Goal: Information Seeking & Learning: Find specific page/section

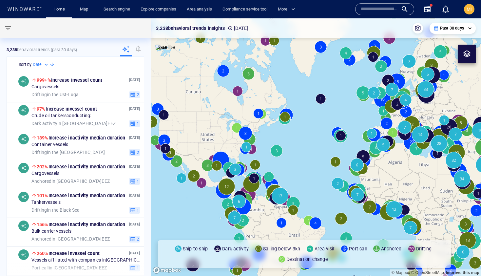
drag, startPoint x: 356, startPoint y: 139, endPoint x: 295, endPoint y: 110, distance: 67.7
click at [295, 110] on canvas "Map" at bounding box center [316, 146] width 330 height 257
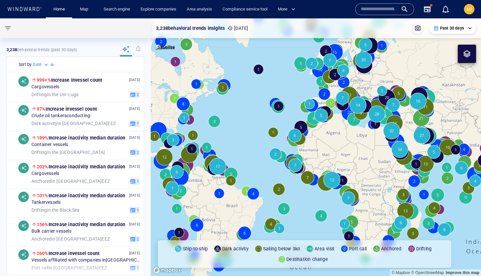
drag, startPoint x: 335, startPoint y: 128, endPoint x: 237, endPoint y: 94, distance: 103.7
click at [237, 94] on canvas "Map" at bounding box center [316, 146] width 330 height 257
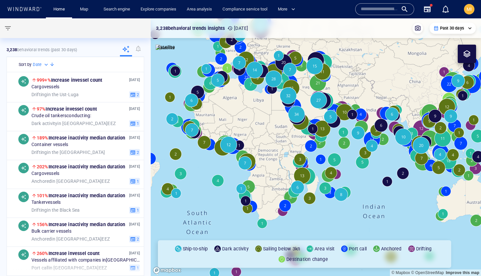
drag, startPoint x: 270, startPoint y: 114, endPoint x: 276, endPoint y: 170, distance: 56.3
click at [276, 169] on canvas "Map" at bounding box center [316, 146] width 330 height 257
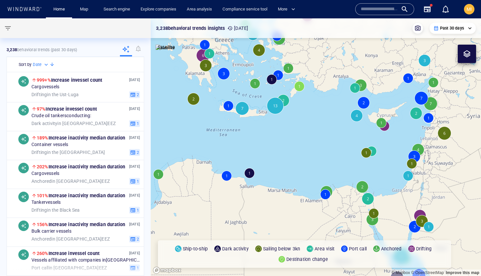
drag, startPoint x: 394, startPoint y: 139, endPoint x: 327, endPoint y: 135, distance: 67.3
click at [327, 135] on canvas "Map" at bounding box center [316, 146] width 330 height 257
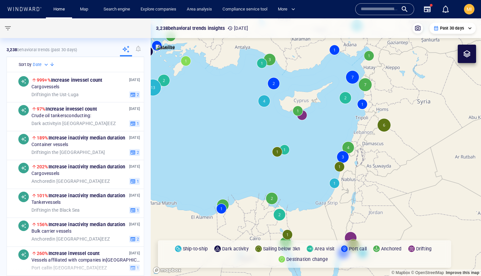
drag, startPoint x: 290, startPoint y: 119, endPoint x: 295, endPoint y: 140, distance: 21.5
click at [295, 140] on canvas "Map" at bounding box center [316, 146] width 330 height 257
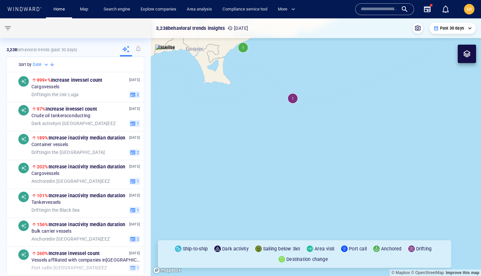
drag, startPoint x: 294, startPoint y: 119, endPoint x: 305, endPoint y: 142, distance: 24.9
click at [305, 142] on canvas "Map" at bounding box center [316, 146] width 330 height 257
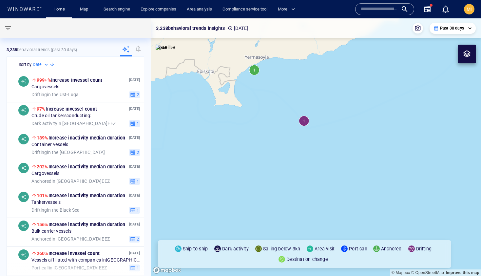
click at [254, 71] on canvas "Map" at bounding box center [316, 146] width 330 height 257
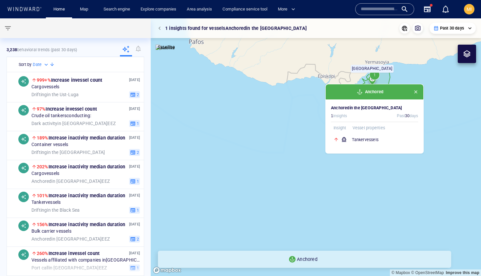
click at [418, 93] on span "button" at bounding box center [415, 91] width 5 height 5
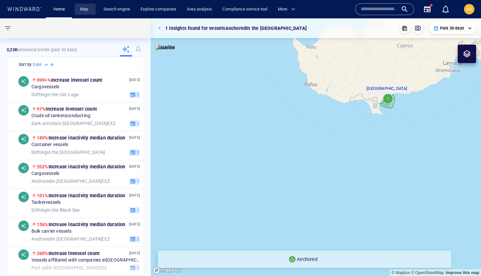
click at [89, 9] on link "Map" at bounding box center [85, 9] width 16 height 11
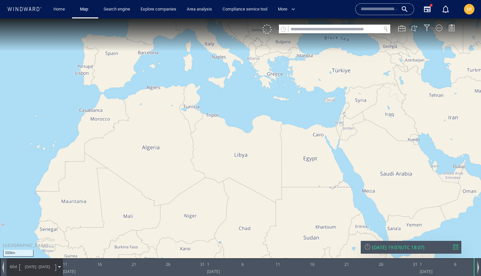
drag, startPoint x: 335, startPoint y: 113, endPoint x: 265, endPoint y: 115, distance: 69.8
click at [265, 115] on canvas "Map" at bounding box center [240, 143] width 481 height 251
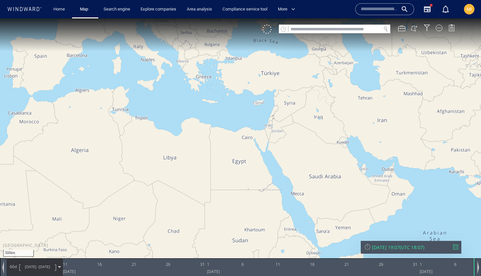
drag, startPoint x: 261, startPoint y: 113, endPoint x: 242, endPoint y: 128, distance: 24.3
click at [243, 128] on canvas "Map" at bounding box center [240, 143] width 481 height 251
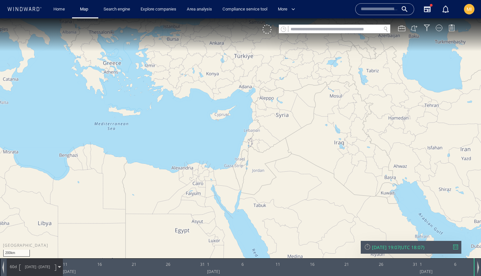
drag, startPoint x: 219, startPoint y: 134, endPoint x: 220, endPoint y: 149, distance: 15.4
click at [220, 149] on canvas "Map" at bounding box center [240, 143] width 481 height 251
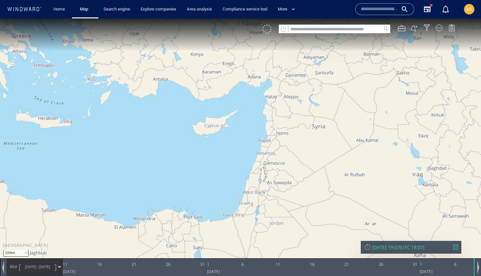
drag, startPoint x: 227, startPoint y: 140, endPoint x: 234, endPoint y: 153, distance: 14.5
click at [234, 152] on canvas "Map" at bounding box center [240, 143] width 481 height 251
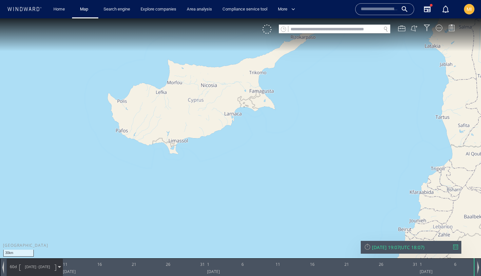
drag, startPoint x: 227, startPoint y: 146, endPoint x: 245, endPoint y: 156, distance: 20.6
click at [246, 156] on canvas "Map" at bounding box center [240, 143] width 481 height 251
drag, startPoint x: 246, startPoint y: 156, endPoint x: 252, endPoint y: 168, distance: 13.3
click at [252, 168] on canvas "Map" at bounding box center [240, 143] width 481 height 251
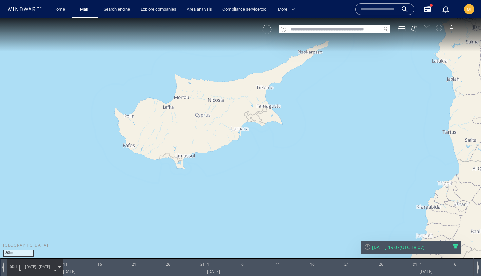
click at [268, 30] on div at bounding box center [266, 29] width 9 height 9
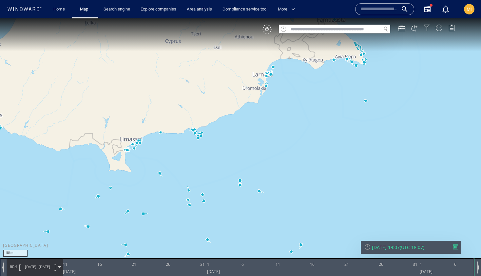
click at [326, 31] on input "text" at bounding box center [334, 29] width 93 height 9
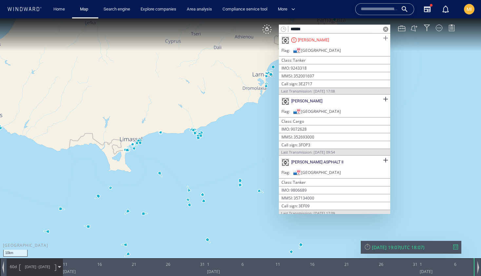
type input "******"
click at [382, 37] on span at bounding box center [385, 38] width 8 height 8
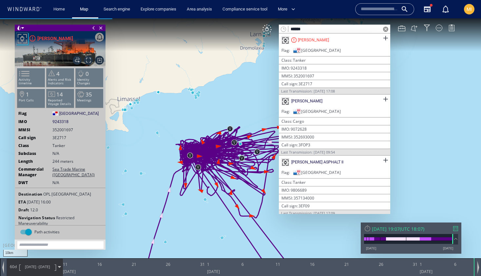
click at [94, 29] on span at bounding box center [93, 28] width 7 height 7
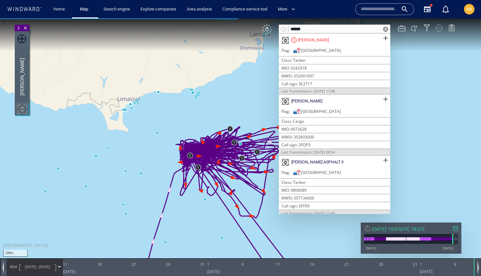
click at [439, 28] on div at bounding box center [439, 28] width 7 height 7
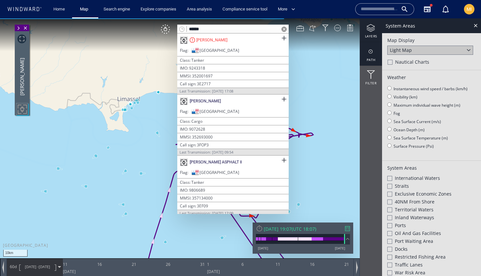
click at [372, 51] on div at bounding box center [371, 52] width 22 height 8
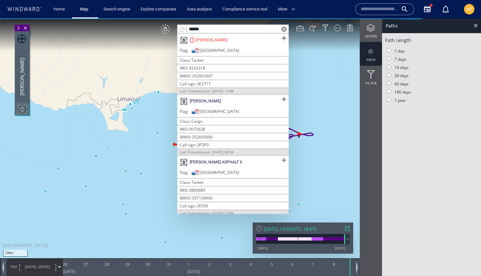
click at [284, 29] on span at bounding box center [283, 29] width 5 height 5
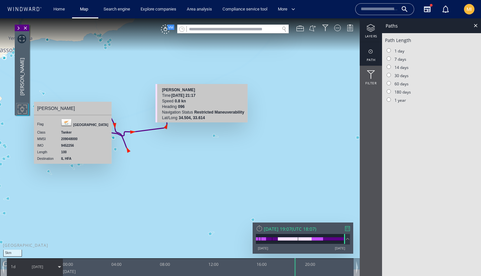
click at [372, 30] on div at bounding box center [371, 28] width 22 height 8
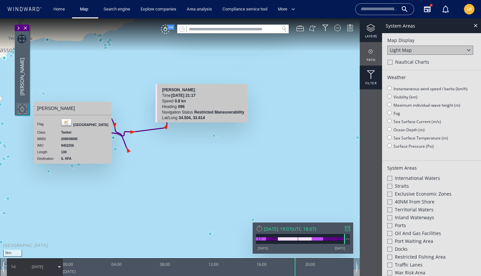
click at [371, 74] on div at bounding box center [371, 74] width 22 height 9
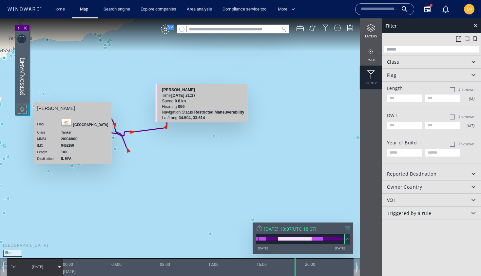
click at [428, 62] on div "Class" at bounding box center [431, 61] width 99 height 13
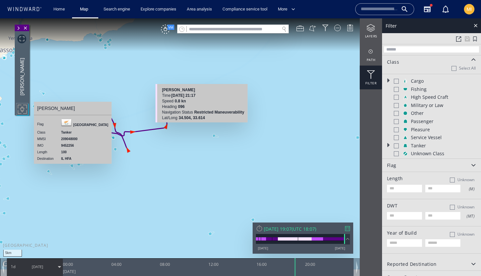
click at [397, 144] on div at bounding box center [396, 145] width 5 height 5
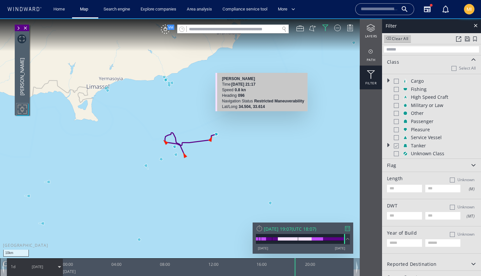
drag, startPoint x: 226, startPoint y: 179, endPoint x: 260, endPoint y: 158, distance: 39.7
click at [260, 158] on canvas "Map" at bounding box center [240, 143] width 481 height 251
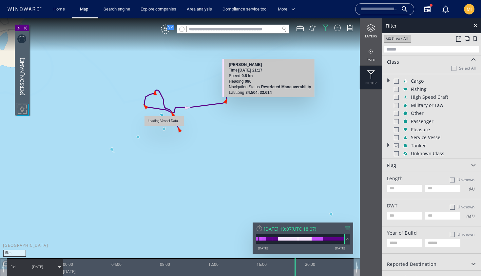
click at [165, 128] on canvas "Map" at bounding box center [240, 143] width 481 height 251
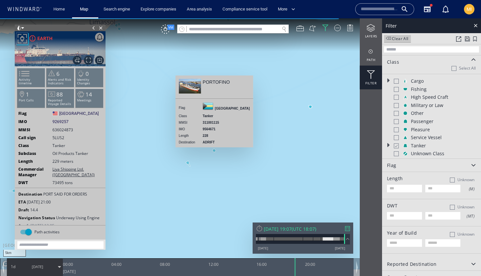
click at [215, 150] on canvas "Map" at bounding box center [240, 143] width 481 height 251
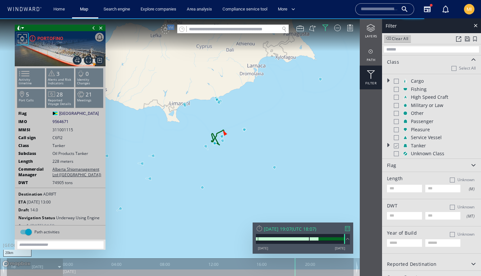
click at [246, 129] on canvas "Map" at bounding box center [240, 143] width 481 height 251
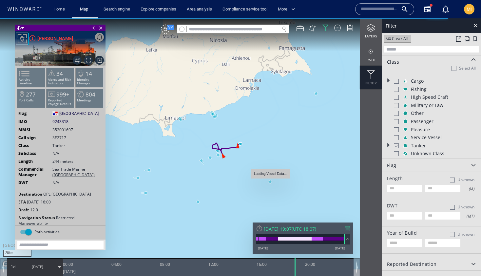
click at [270, 182] on canvas "Map" at bounding box center [240, 143] width 481 height 251
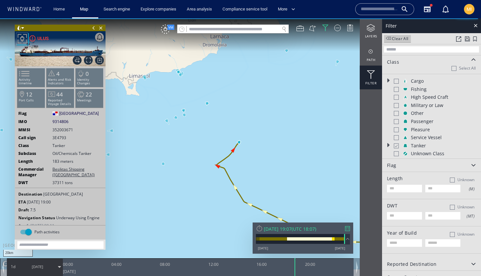
click at [264, 29] on input "text" at bounding box center [233, 29] width 93 height 9
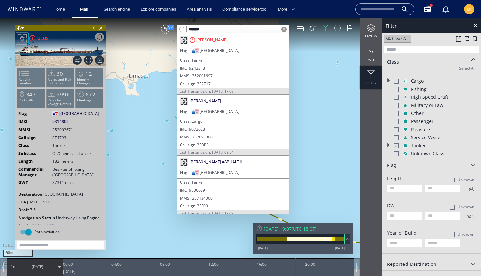
type input "******"
click at [281, 37] on span at bounding box center [284, 38] width 8 height 8
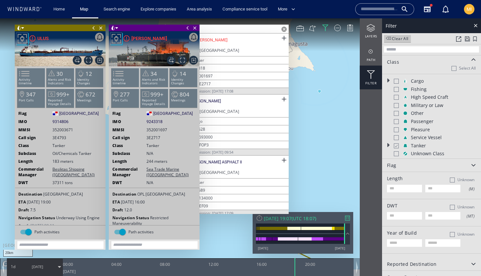
click at [187, 28] on span at bounding box center [187, 28] width 7 height 7
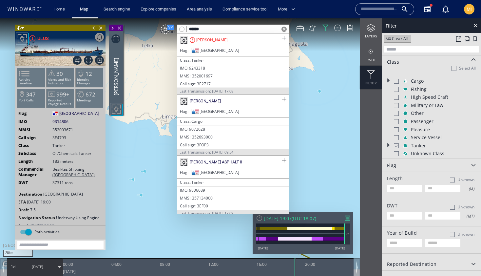
click at [95, 28] on span at bounding box center [93, 28] width 7 height 7
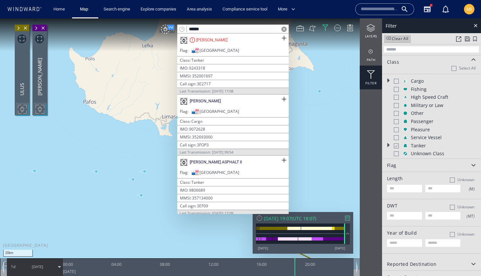
click at [283, 29] on span at bounding box center [283, 29] width 5 height 5
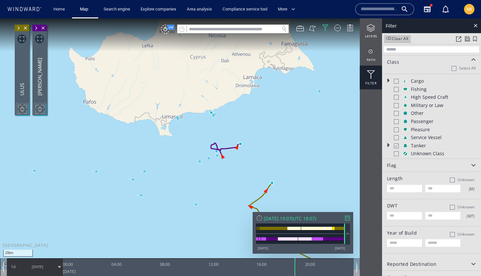
drag, startPoint x: 257, startPoint y: 124, endPoint x: 255, endPoint y: 88, distance: 36.4
click at [255, 88] on canvas "Map" at bounding box center [240, 143] width 481 height 251
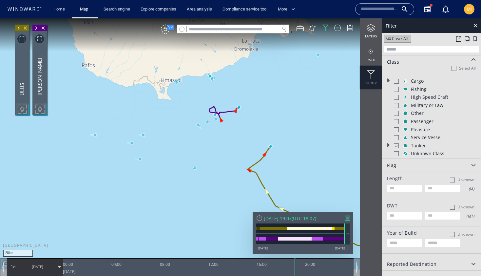
click at [249, 31] on input "text" at bounding box center [233, 29] width 93 height 9
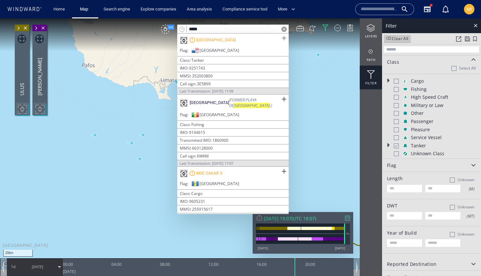
type input "*****"
click at [282, 38] on span at bounding box center [284, 38] width 8 height 8
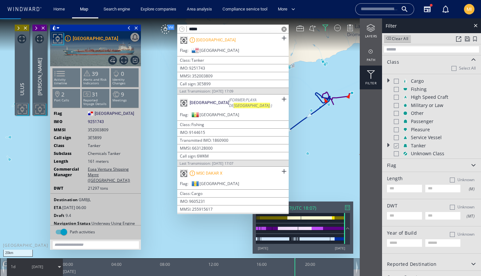
click at [129, 28] on span at bounding box center [129, 28] width 7 height 7
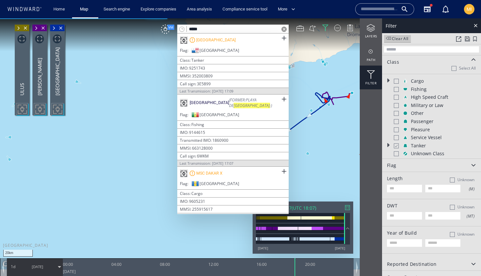
click at [284, 29] on span at bounding box center [283, 29] width 5 height 5
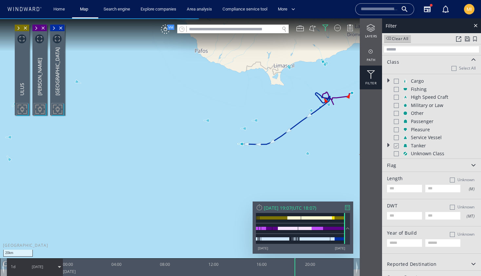
drag, startPoint x: 280, startPoint y: 109, endPoint x: 194, endPoint y: 89, distance: 88.6
click at [194, 89] on canvas "Map" at bounding box center [240, 143] width 481 height 251
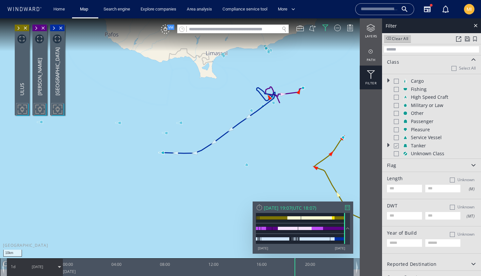
drag, startPoint x: 89, startPoint y: 137, endPoint x: 167, endPoint y: 141, distance: 77.4
click at [166, 141] on canvas "Map" at bounding box center [240, 143] width 481 height 251
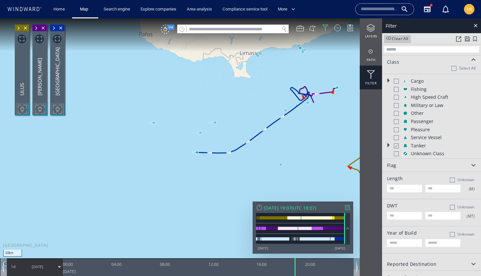
click at [266, 29] on input "text" at bounding box center [233, 29] width 93 height 9
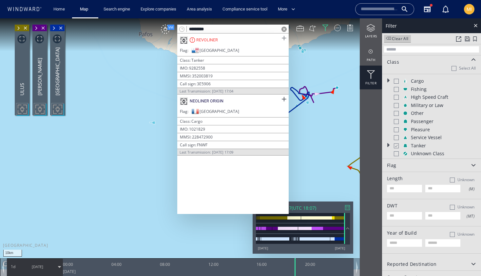
type input "*********"
click at [285, 39] on span at bounding box center [284, 38] width 8 height 8
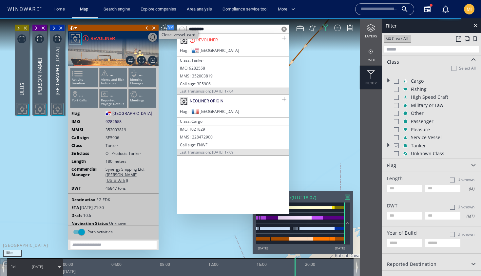
click at [153, 28] on span "Close vessel card" at bounding box center [153, 28] width 7 height 7
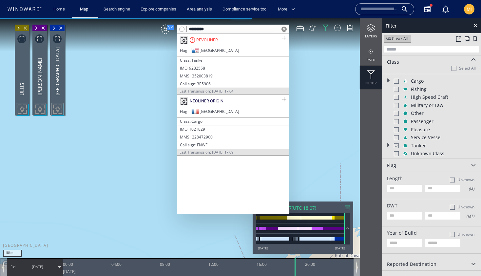
click at [283, 39] on span at bounding box center [284, 38] width 8 height 8
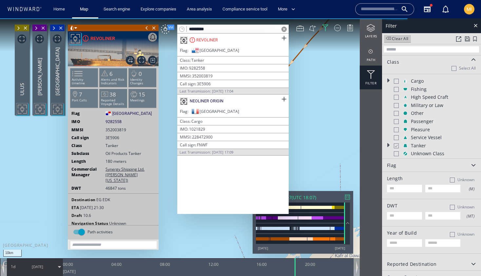
click at [147, 28] on span at bounding box center [146, 28] width 7 height 7
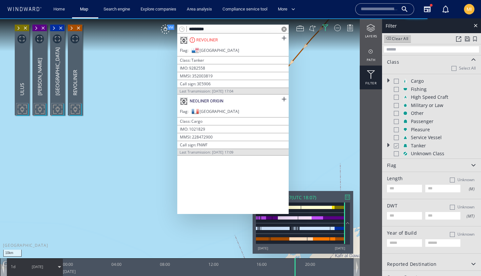
click at [284, 29] on span at bounding box center [283, 29] width 5 height 5
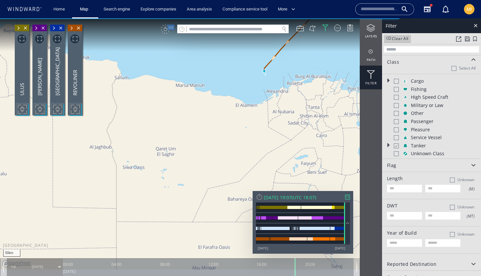
drag, startPoint x: 271, startPoint y: 56, endPoint x: 236, endPoint y: 109, distance: 63.5
click at [238, 106] on canvas "Map" at bounding box center [240, 143] width 481 height 251
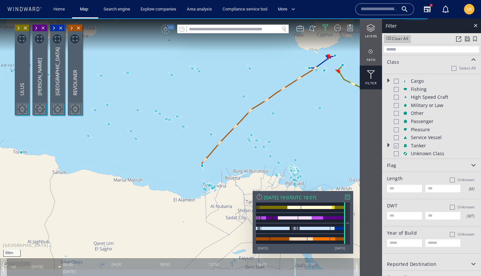
click at [240, 31] on input "text" at bounding box center [233, 29] width 93 height 9
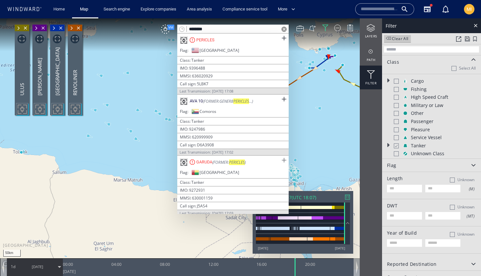
type input "********"
click at [281, 158] on span at bounding box center [284, 160] width 8 height 8
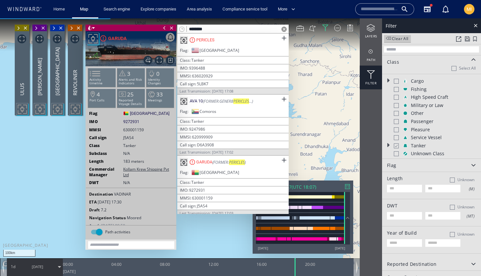
click at [164, 27] on span at bounding box center [164, 28] width 7 height 7
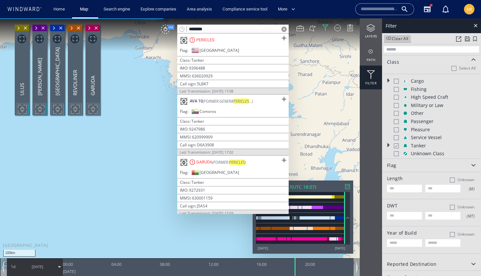
click at [283, 28] on span at bounding box center [283, 29] width 5 height 5
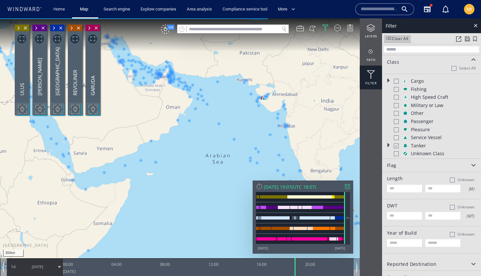
drag, startPoint x: 228, startPoint y: 106, endPoint x: 246, endPoint y: 125, distance: 25.7
click at [246, 125] on canvas "Map" at bounding box center [240, 143] width 481 height 251
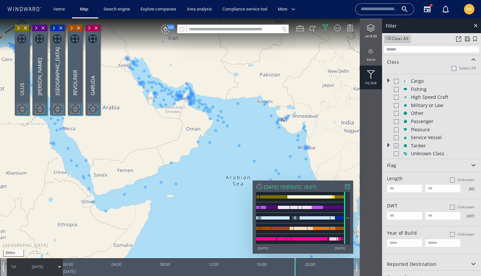
click at [166, 166] on canvas "Map" at bounding box center [240, 143] width 481 height 251
